Goal: Browse casually

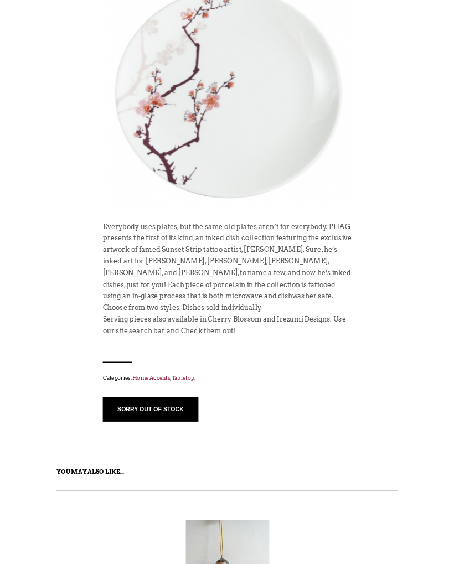
scroll to position [291, 0]
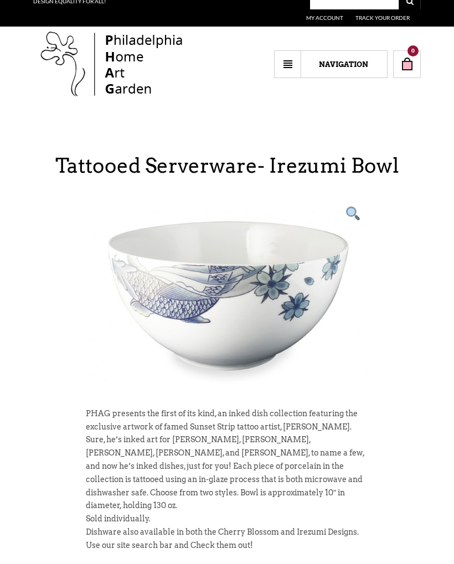
scroll to position [7, 0]
